Goal: Information Seeking & Learning: Learn about a topic

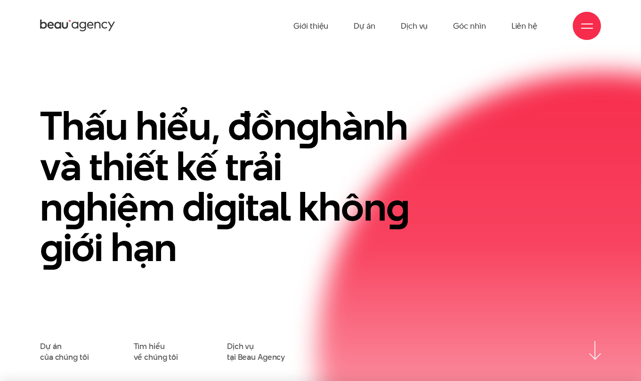
click at [581, 28] on span at bounding box center [587, 28] width 12 height 1
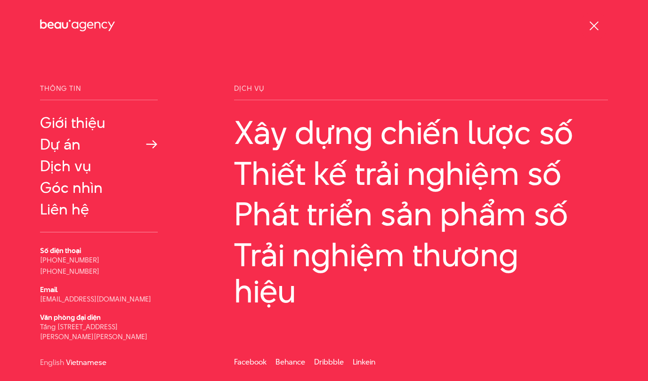
click at [65, 144] on link "Dự án" at bounding box center [99, 144] width 118 height 17
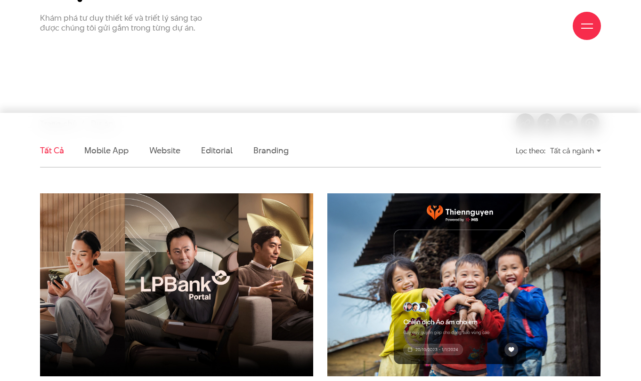
scroll to position [235, 0]
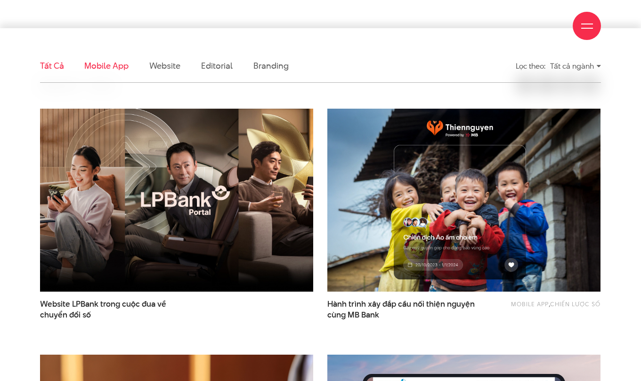
click at [112, 70] on link "Mobile app" at bounding box center [106, 66] width 44 height 12
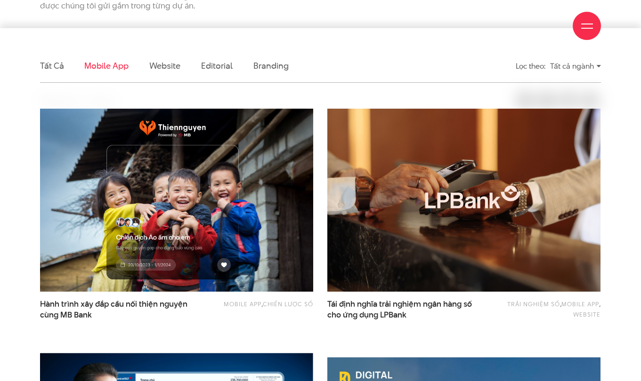
scroll to position [285, 0]
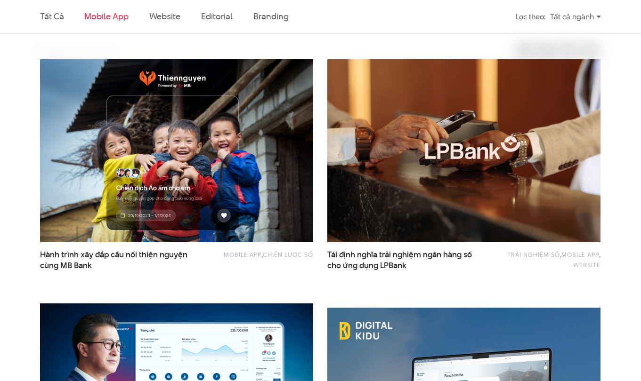
click at [184, 22] on ul "Tất cả Mobile app Website Editorial Branding" at bounding box center [248, 16] width 417 height 33
click at [173, 19] on link "Website" at bounding box center [164, 16] width 31 height 12
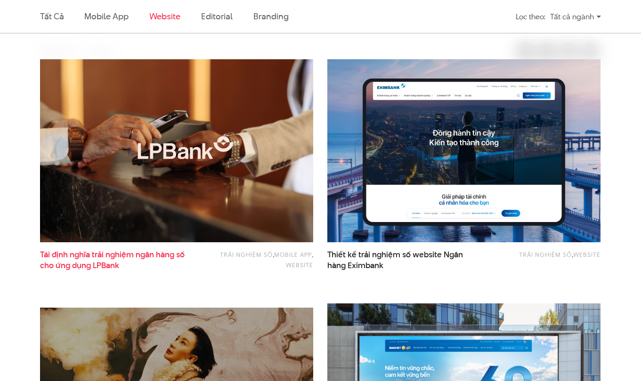
click at [145, 255] on span "Tái định nghĩa trải nghiệm ngân hàng số cho ứng dụng LPBank" at bounding box center [115, 260] width 150 height 22
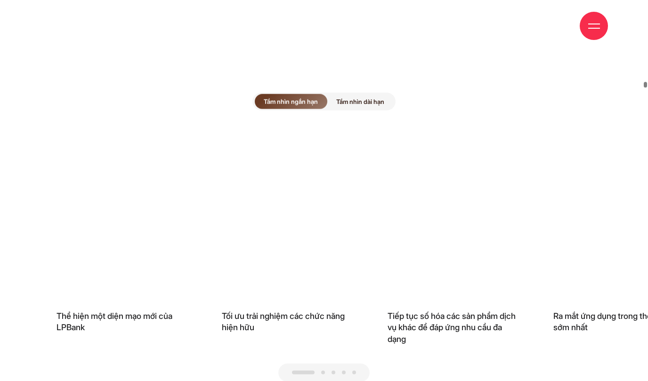
click at [361, 94] on span "Tầm nhìn dài hạn" at bounding box center [360, 101] width 66 height 15
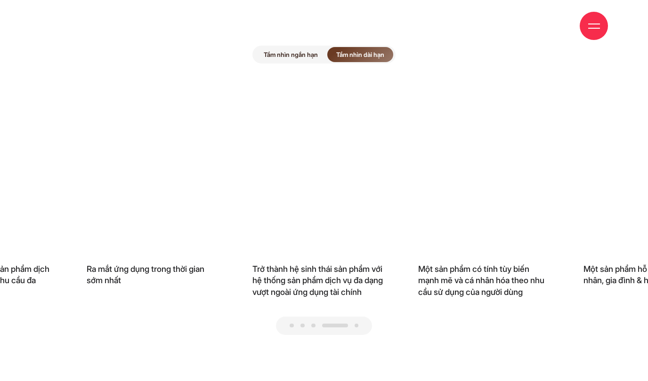
click at [316, 317] on div at bounding box center [324, 326] width 96 height 18
click at [314, 324] on span at bounding box center [313, 326] width 4 height 4
click at [346, 324] on span at bounding box center [335, 326] width 26 height 4
drag, startPoint x: 355, startPoint y: 313, endPoint x: 302, endPoint y: 312, distance: 53.2
click at [306, 317] on div at bounding box center [324, 326] width 96 height 18
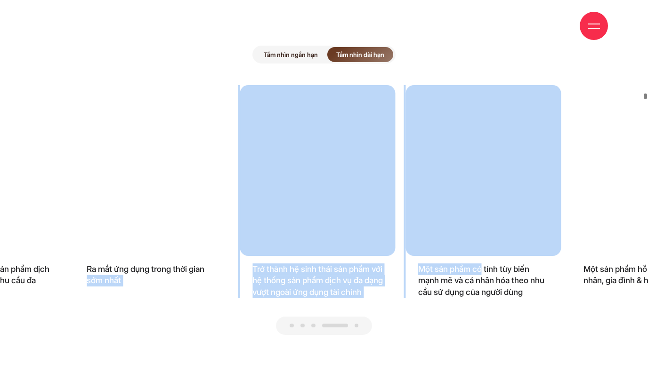
drag, startPoint x: 483, startPoint y: 248, endPoint x: 213, endPoint y: 237, distance: 270.4
click at [343, 264] on h3 "Trở thành hệ sinh thái sản phẩm với hệ thống sản phẩm dịch vụ đa dạng vượt ngoà…" at bounding box center [317, 281] width 155 height 35
